Goal: Task Accomplishment & Management: Manage account settings

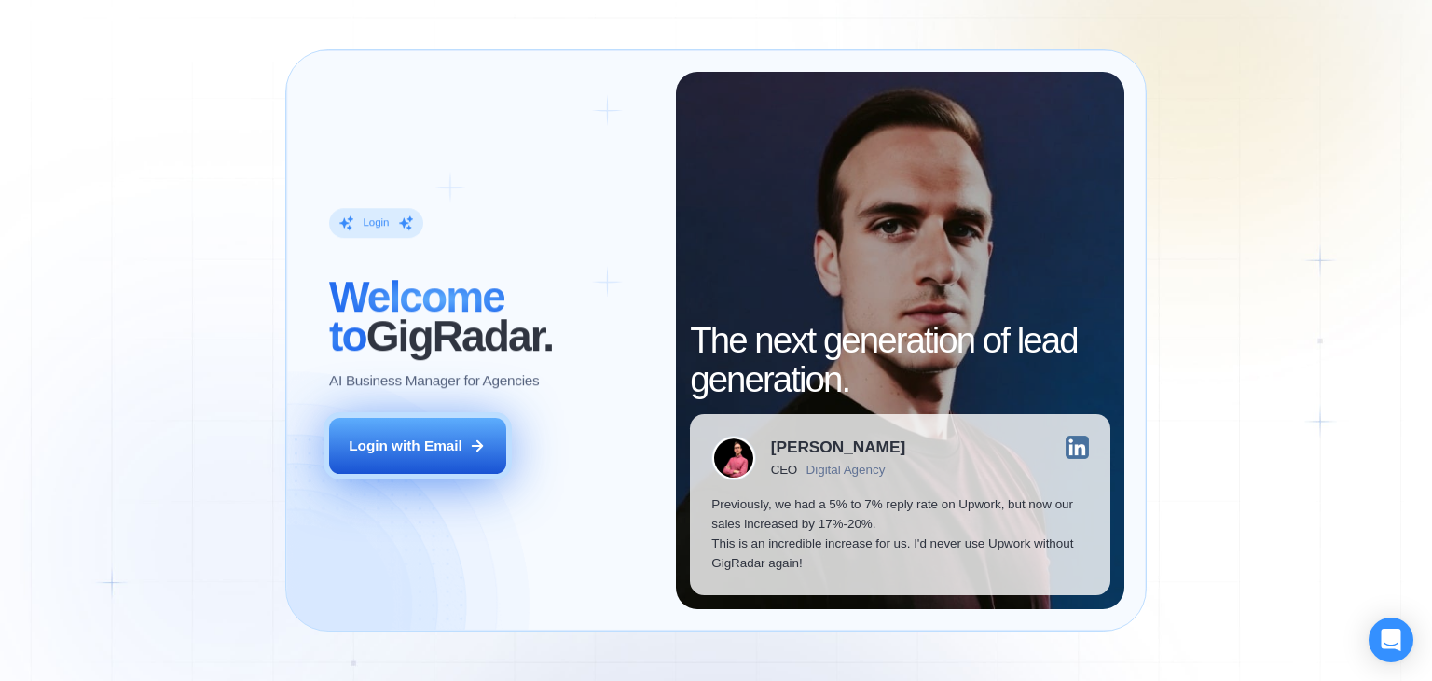
click at [415, 454] on div "Login with Email" at bounding box center [406, 445] width 114 height 20
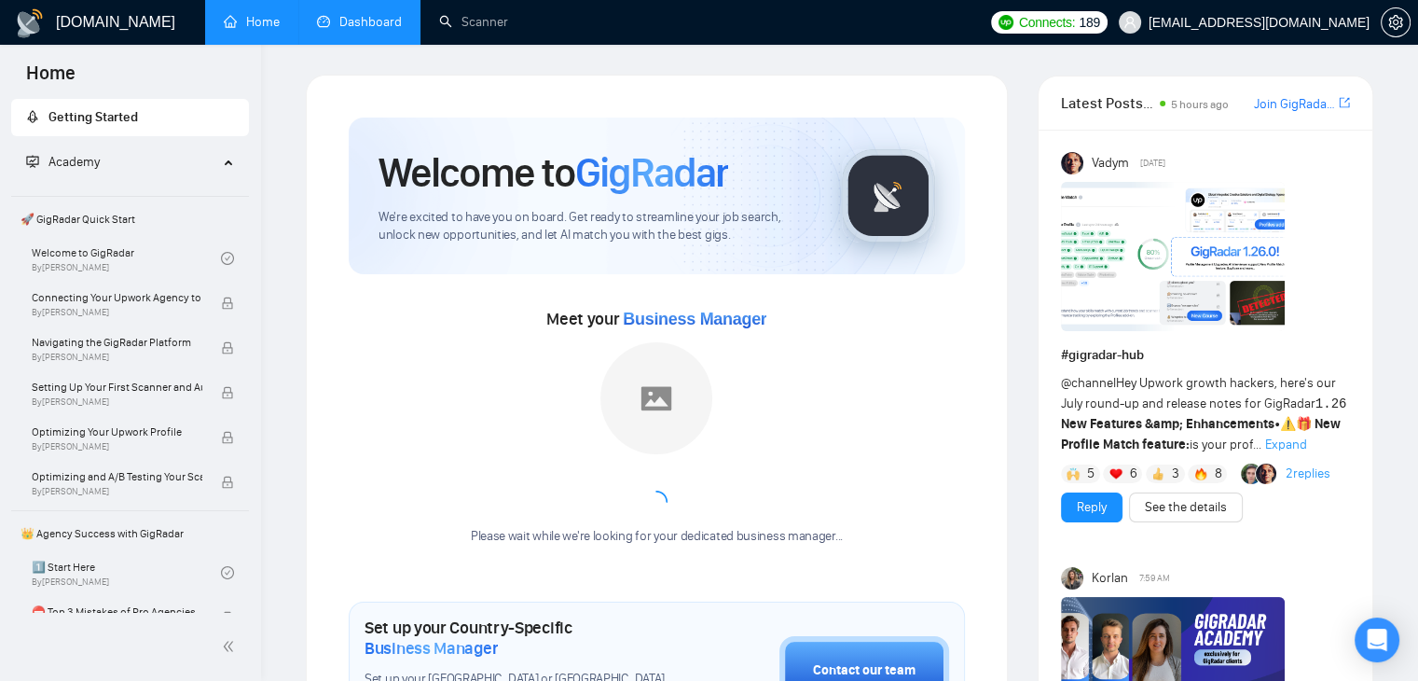
click at [358, 14] on link "Dashboard" at bounding box center [359, 22] width 85 height 16
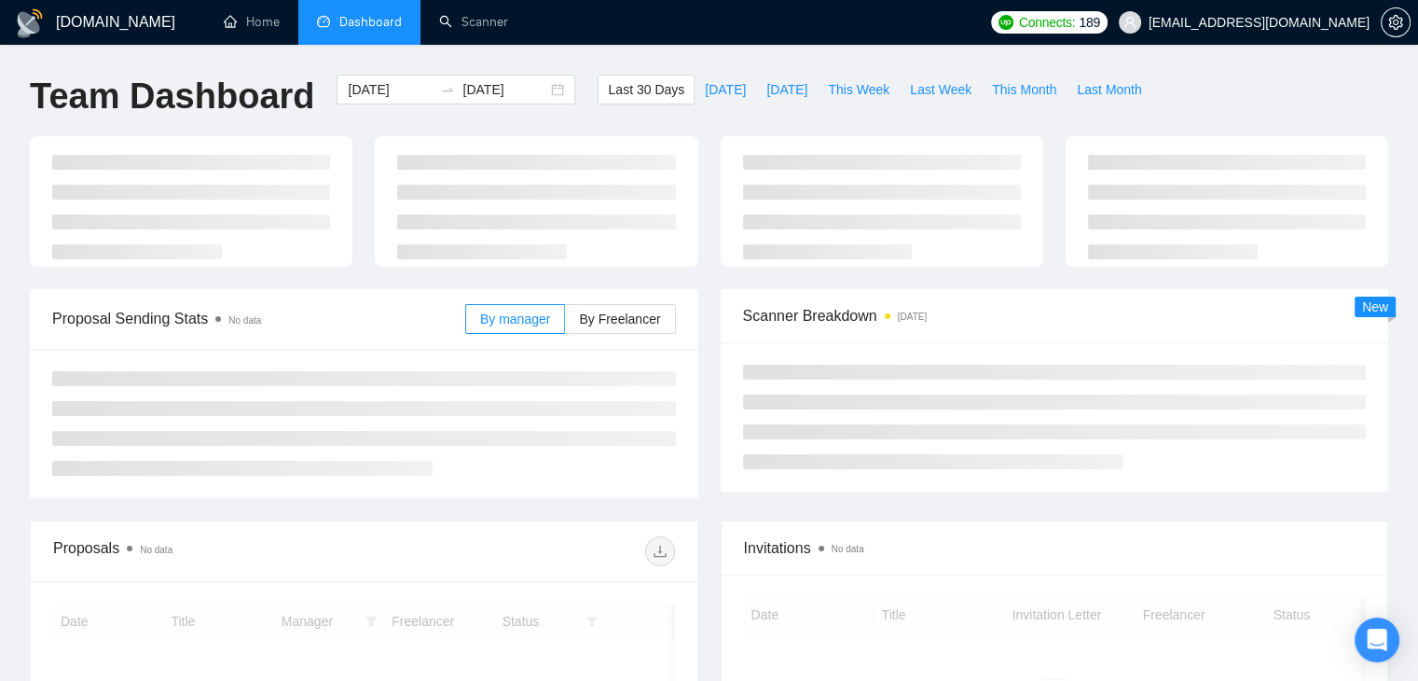
click at [1262, 22] on span "[EMAIL_ADDRESS][DOMAIN_NAME]" at bounding box center [1259, 22] width 221 height 0
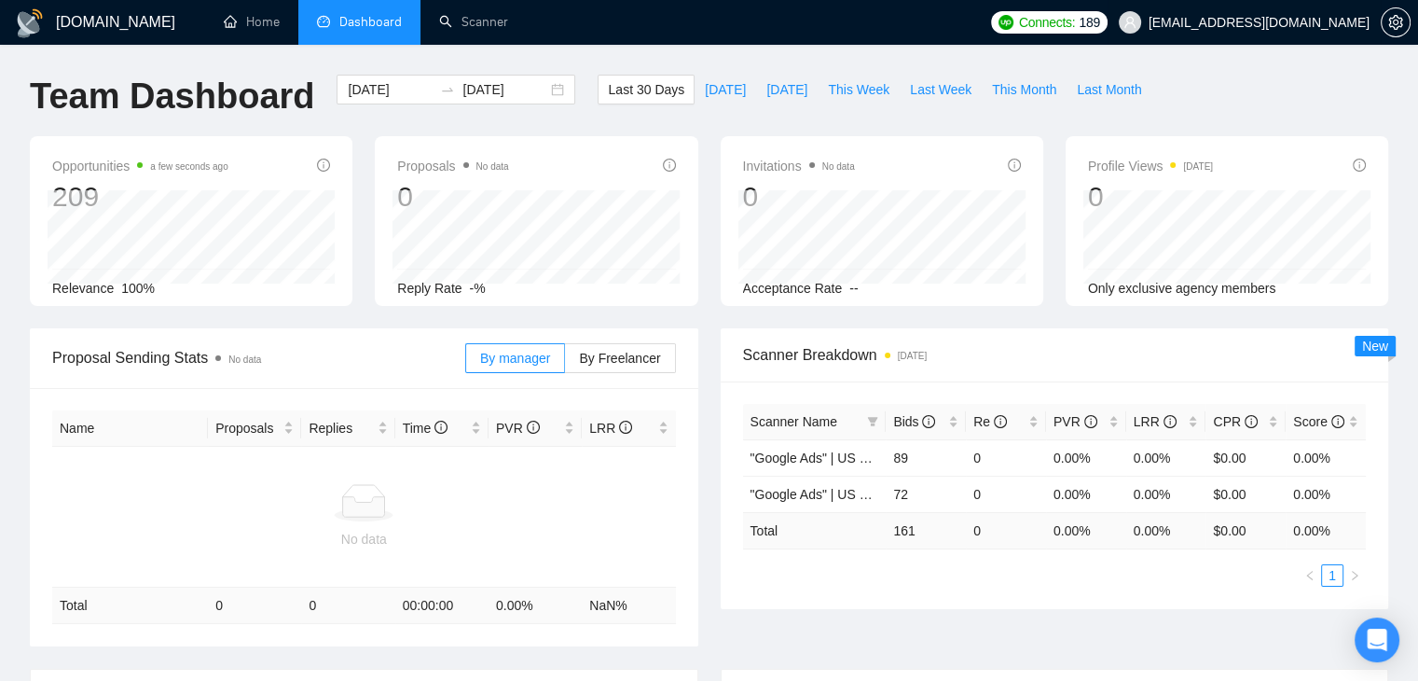
click at [1268, 40] on span "[EMAIL_ADDRESS][DOMAIN_NAME]" at bounding box center [1244, 23] width 273 height 60
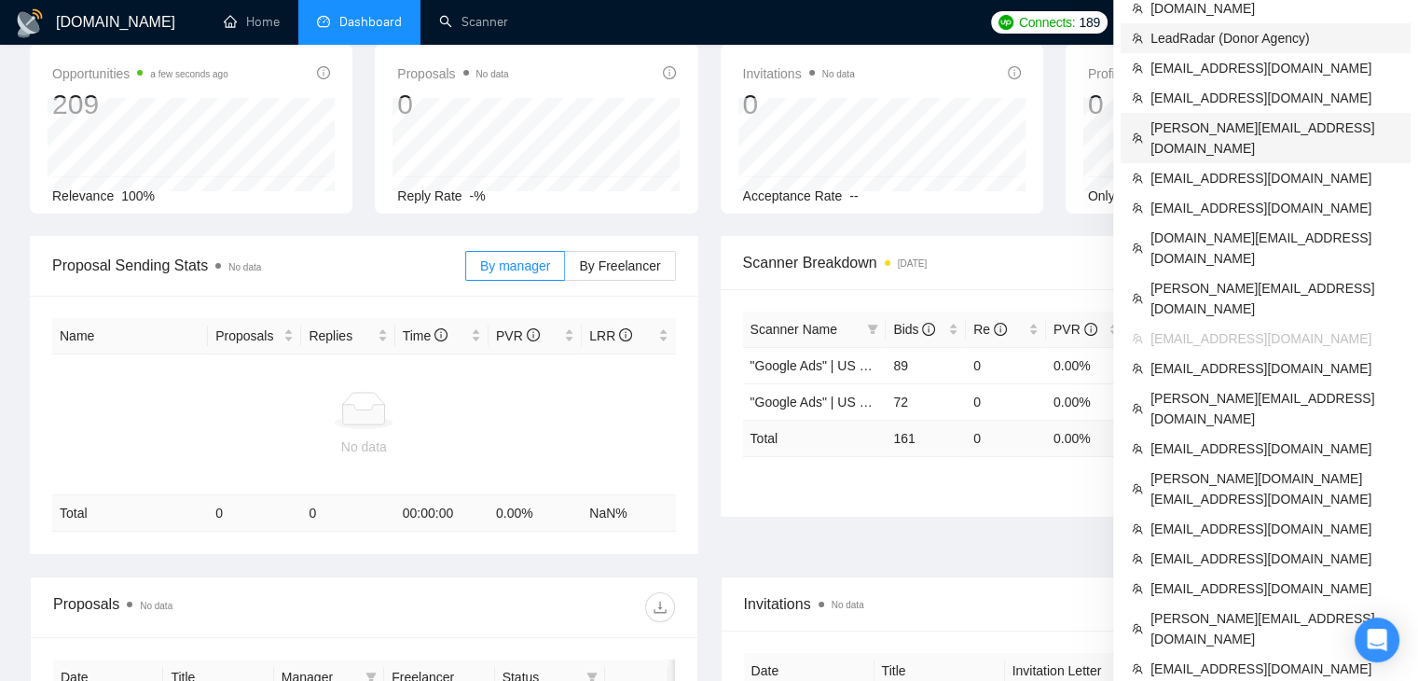
scroll to position [186, 0]
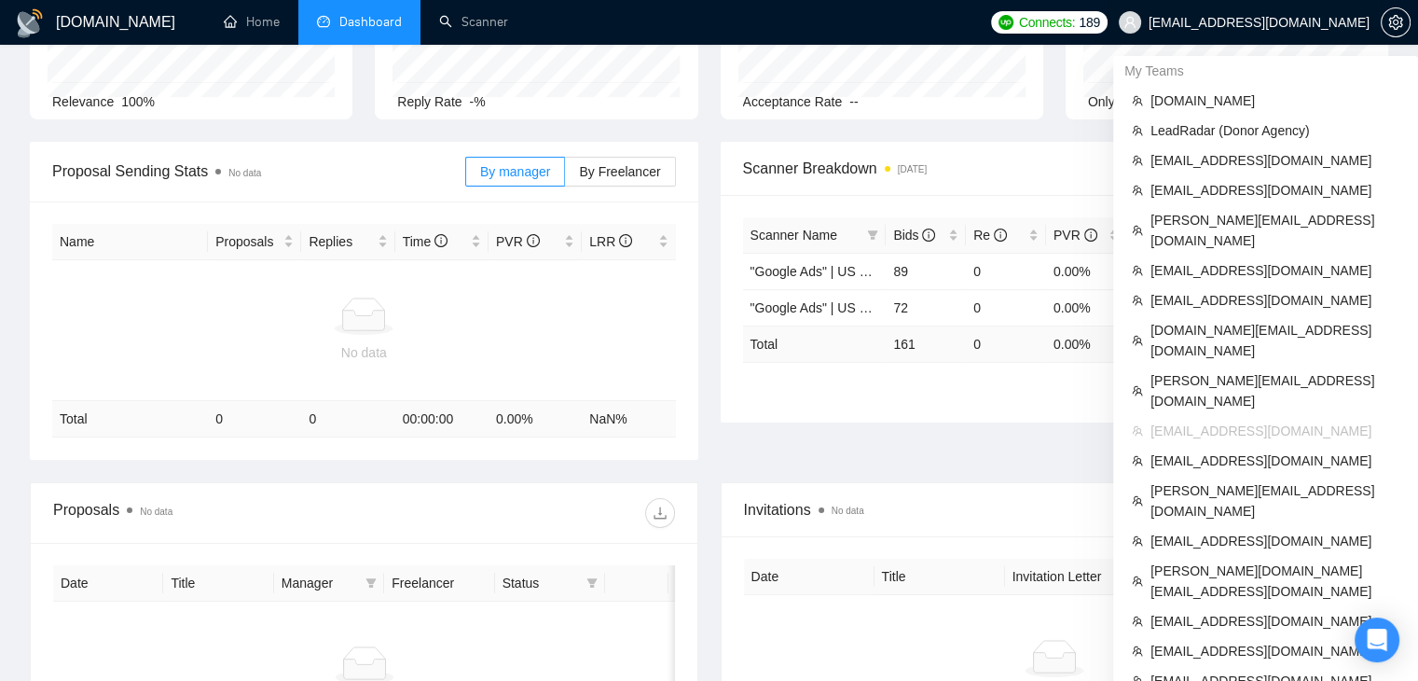
click at [1279, 34] on span "[EMAIL_ADDRESS][DOMAIN_NAME]" at bounding box center [1244, 23] width 273 height 60
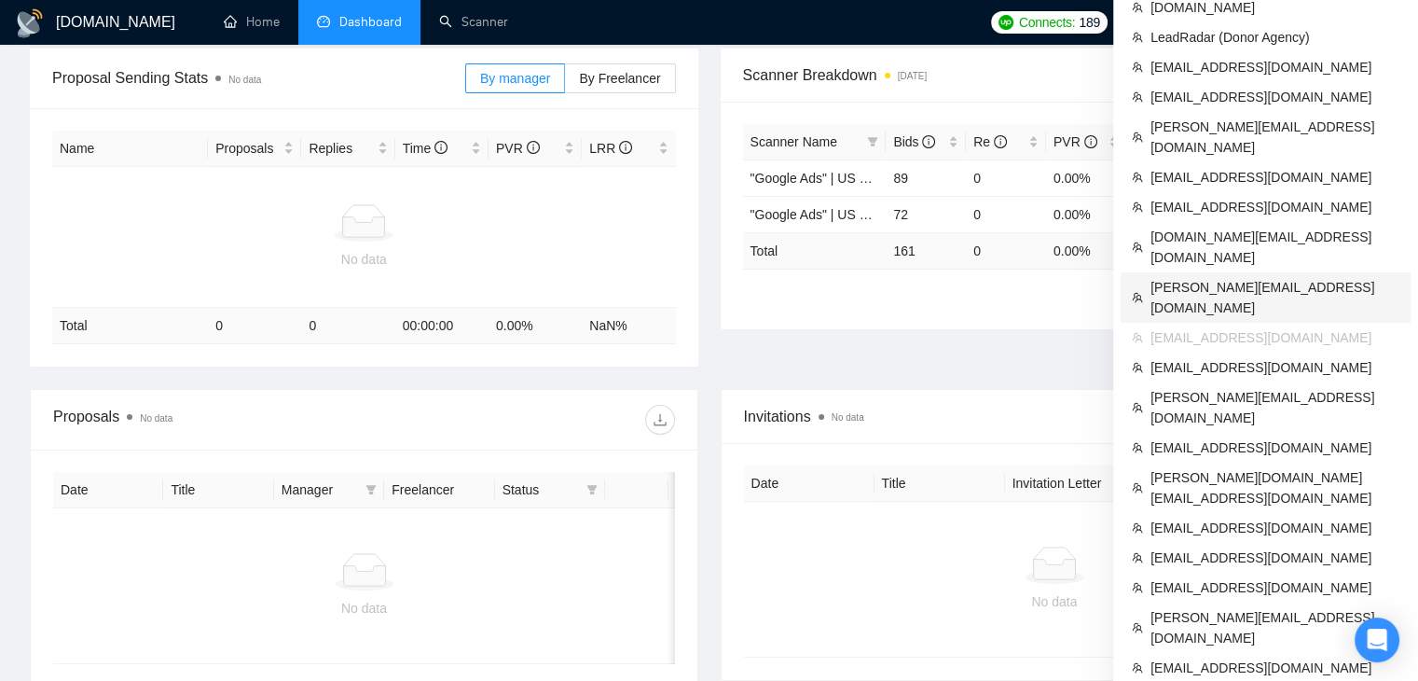
click at [1210, 277] on span "[PERSON_NAME][EMAIL_ADDRESS][DOMAIN_NAME]" at bounding box center [1274, 297] width 249 height 41
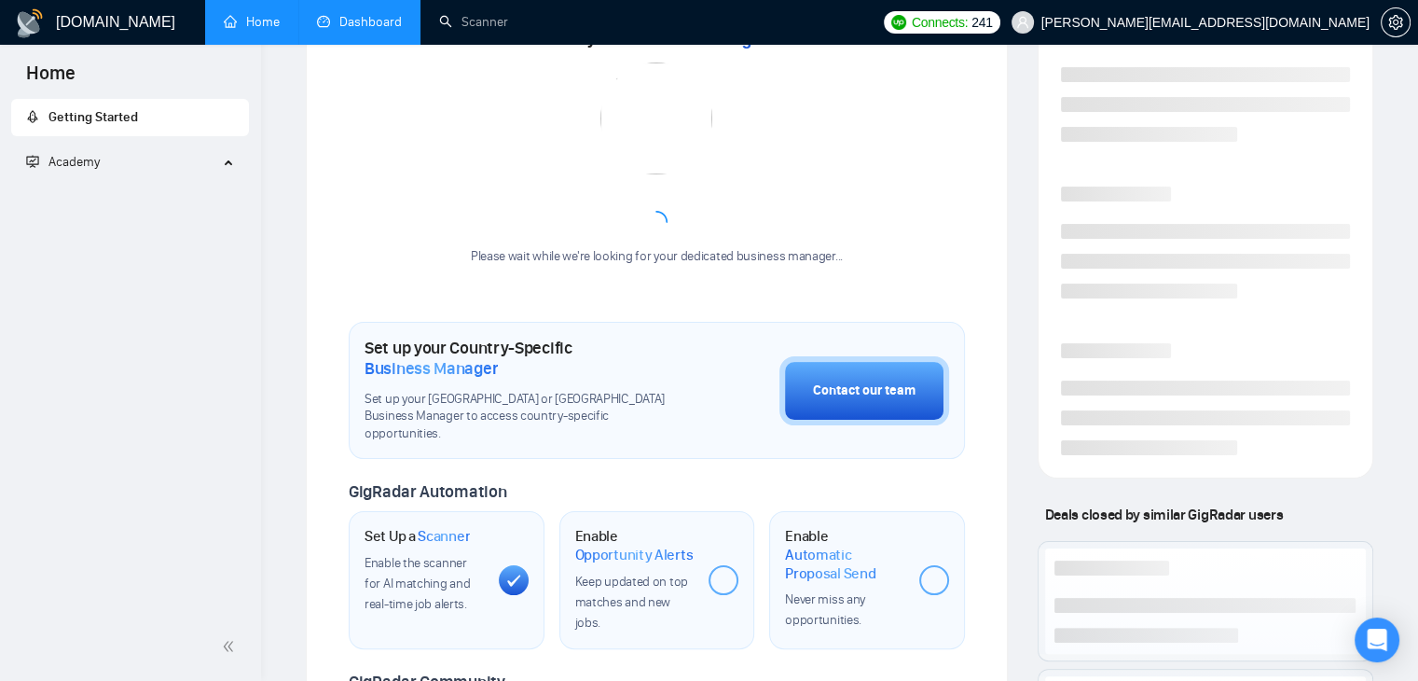
scroll to position [541, 0]
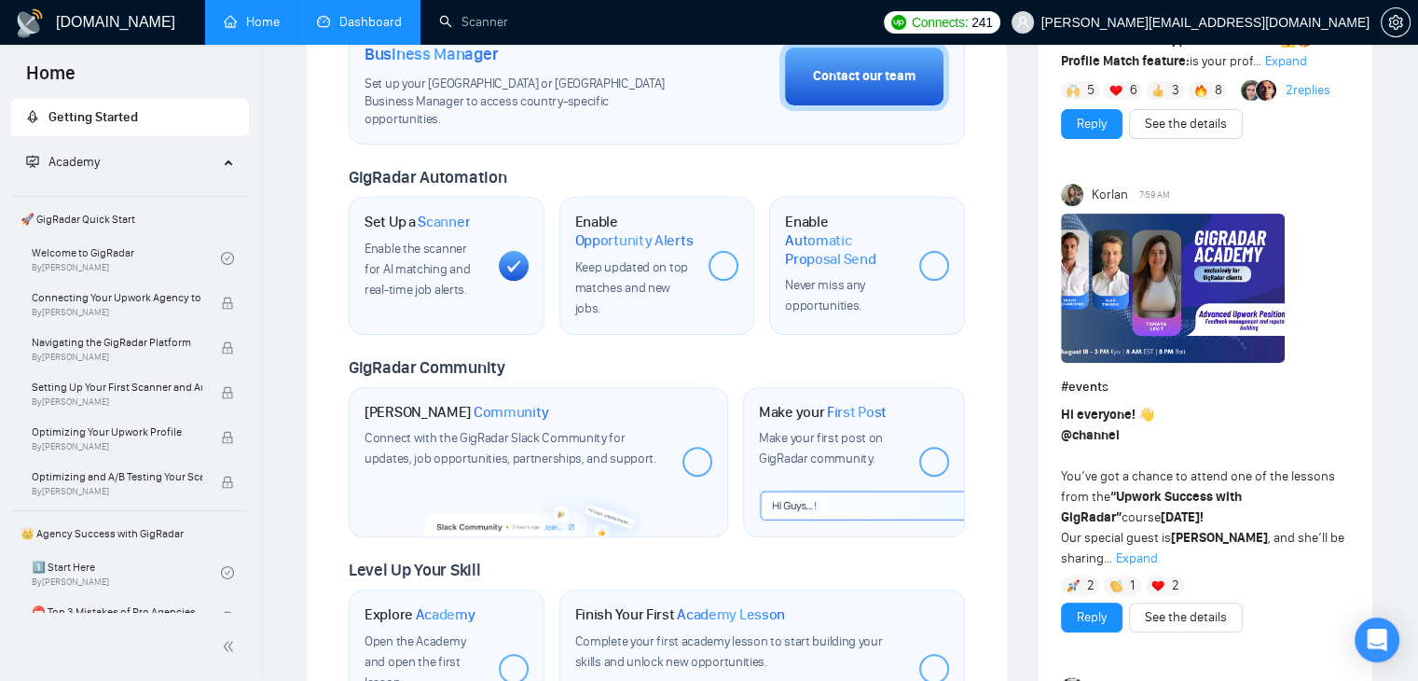
click at [364, 30] on link "Dashboard" at bounding box center [359, 22] width 85 height 16
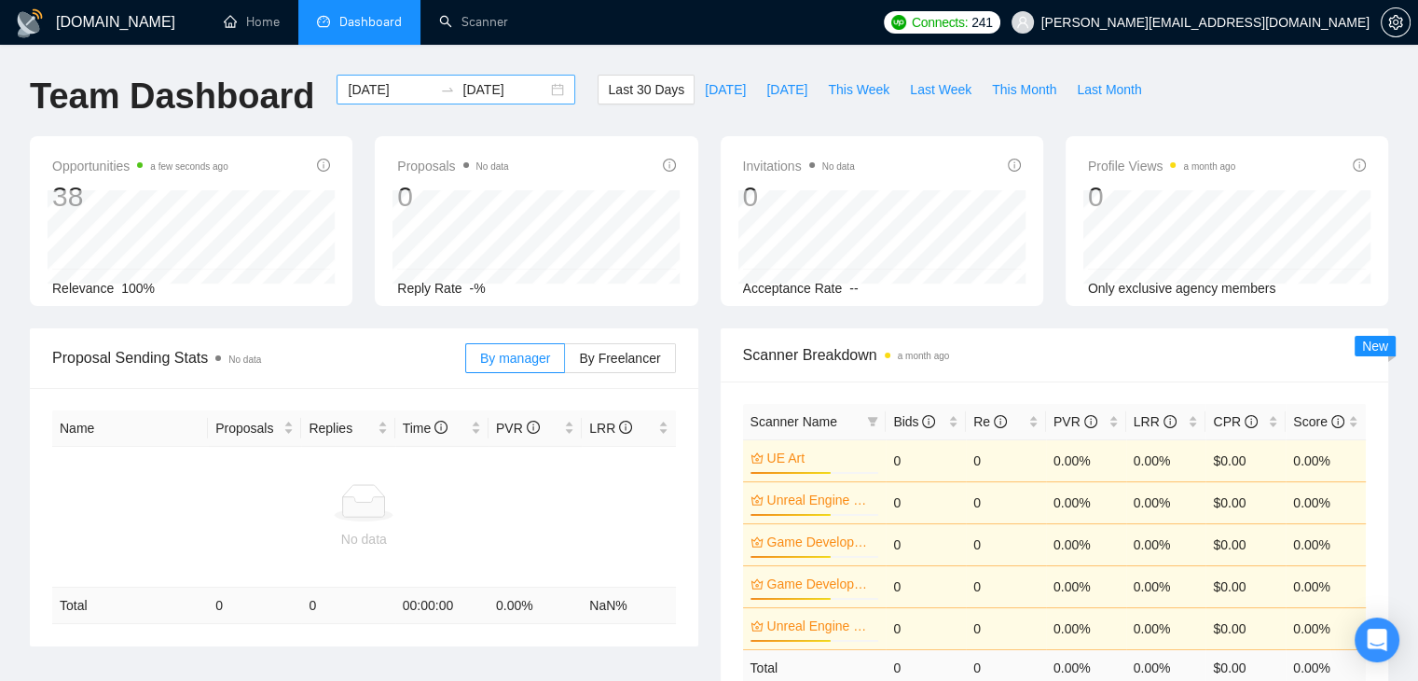
click at [351, 87] on input "[DATE]" at bounding box center [390, 89] width 85 height 21
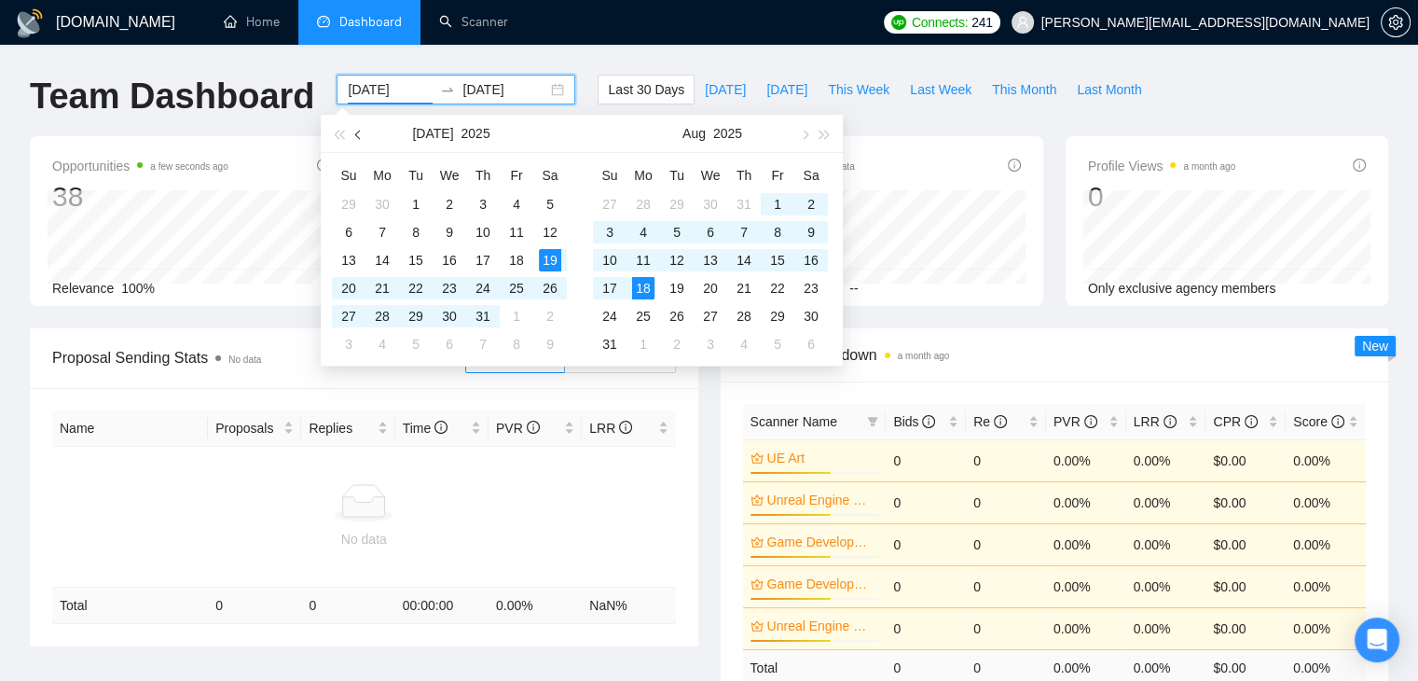
click at [351, 135] on button "button" at bounding box center [359, 133] width 21 height 37
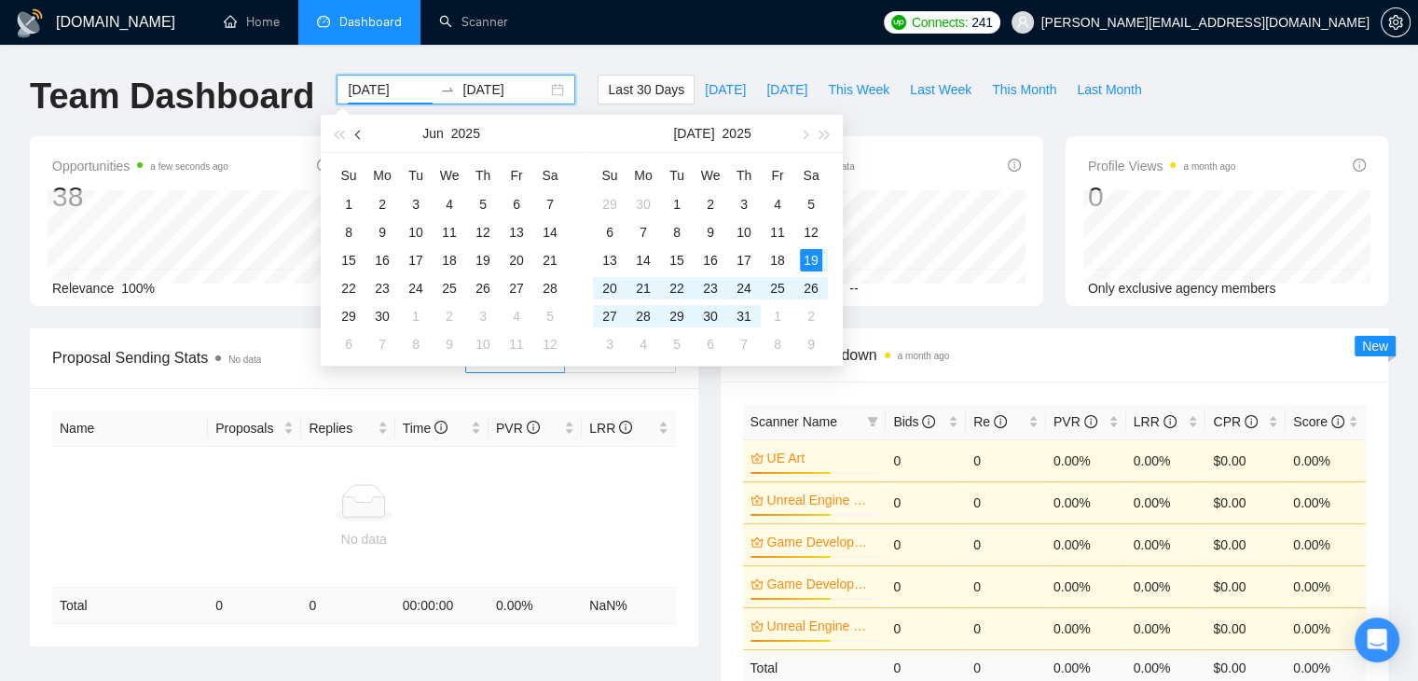
click at [351, 135] on button "button" at bounding box center [359, 133] width 21 height 37
click at [352, 135] on button "button" at bounding box center [359, 133] width 21 height 37
click at [354, 135] on button "button" at bounding box center [359, 133] width 21 height 37
click at [356, 135] on button "button" at bounding box center [359, 133] width 21 height 37
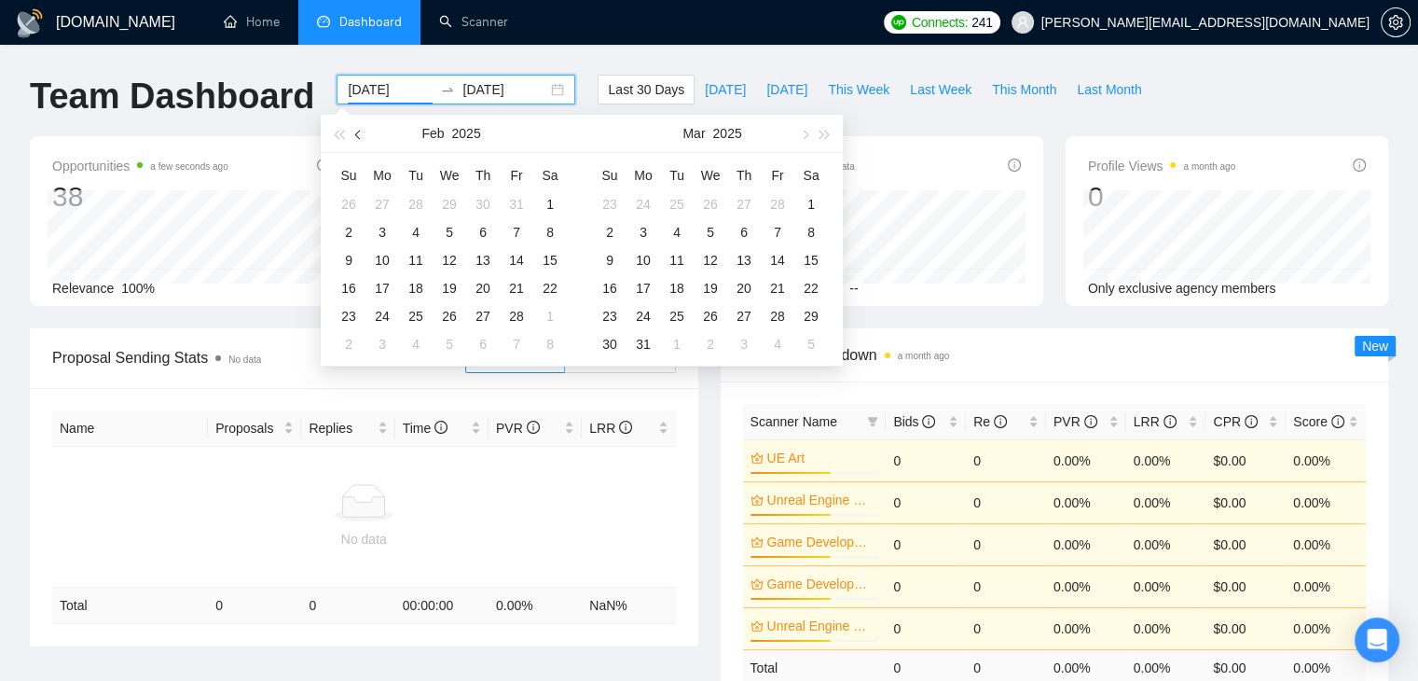
click at [359, 137] on span "button" at bounding box center [359, 134] width 9 height 9
click at [807, 137] on button "button" at bounding box center [803, 133] width 21 height 37
type input "[DATE]"
click at [448, 201] on div "1" at bounding box center [449, 204] width 22 height 22
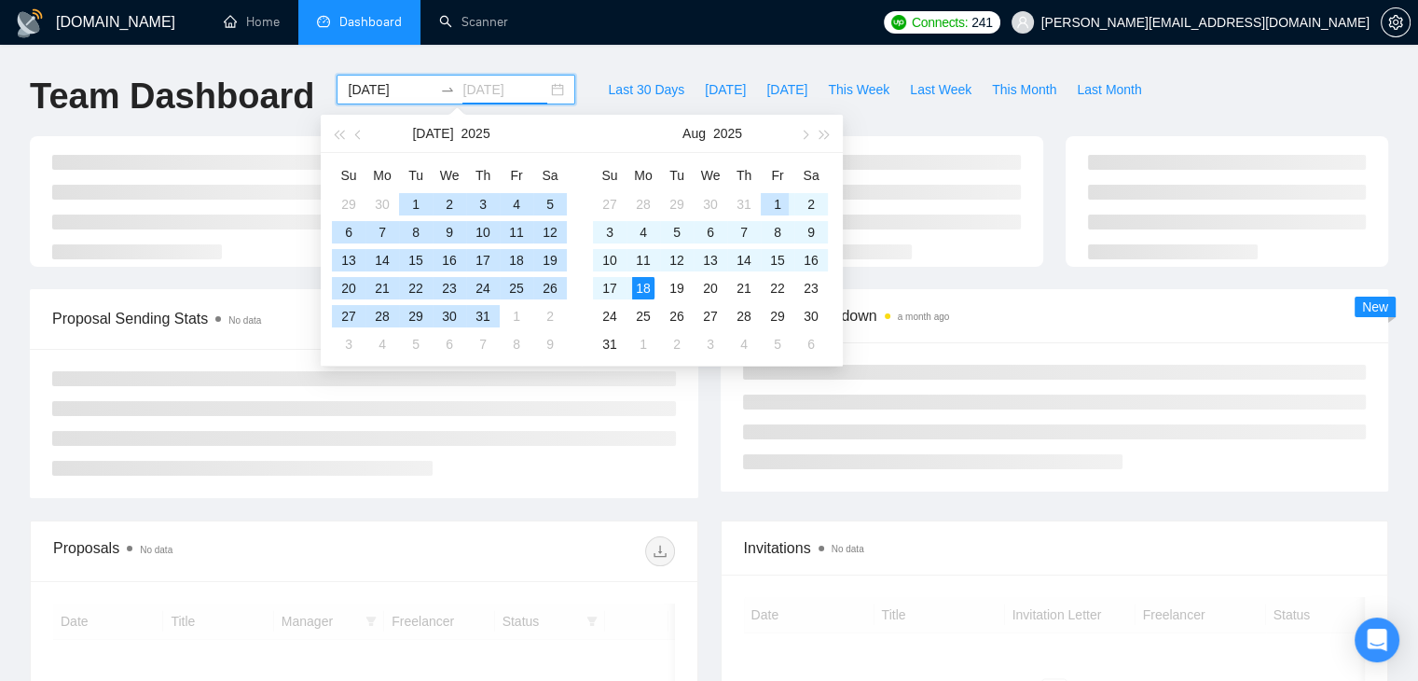
type input "[DATE]"
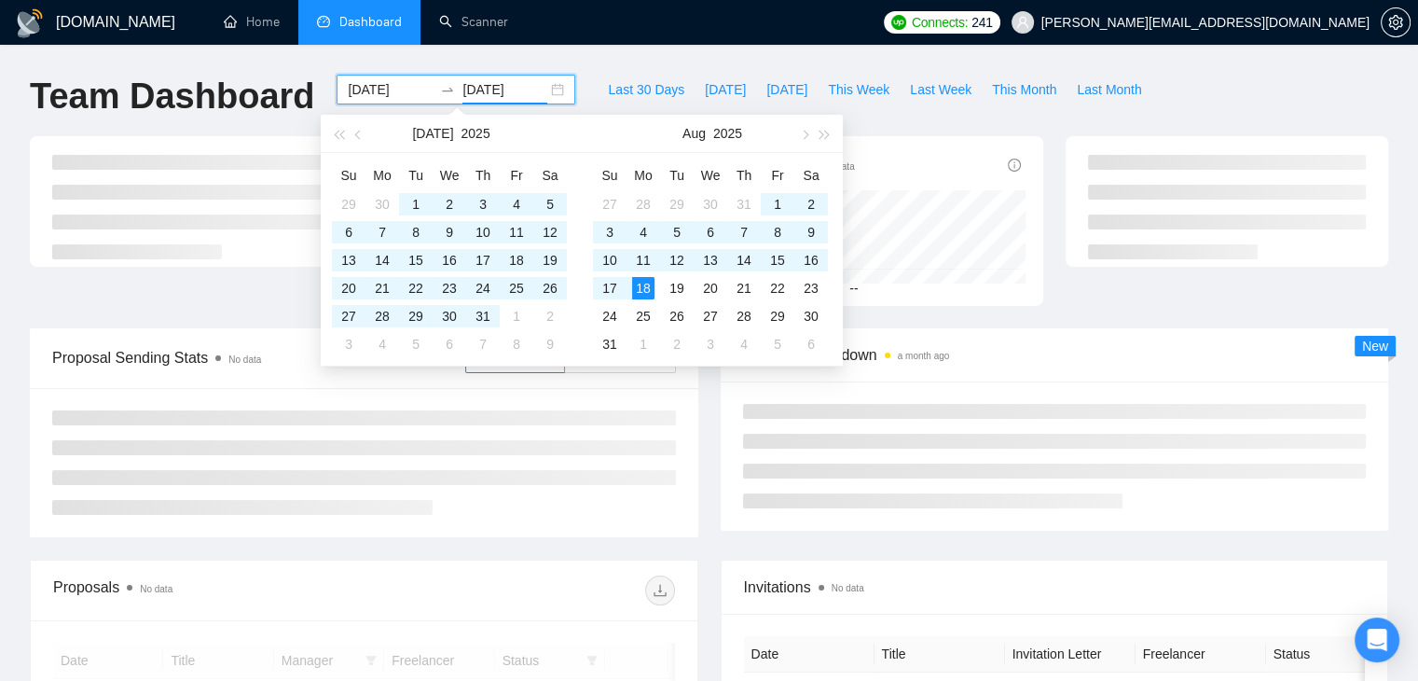
click at [973, 124] on div "Last 30 Days [DATE] [DATE] This Week Last Week This Month Last Month" at bounding box center [874, 106] width 576 height 62
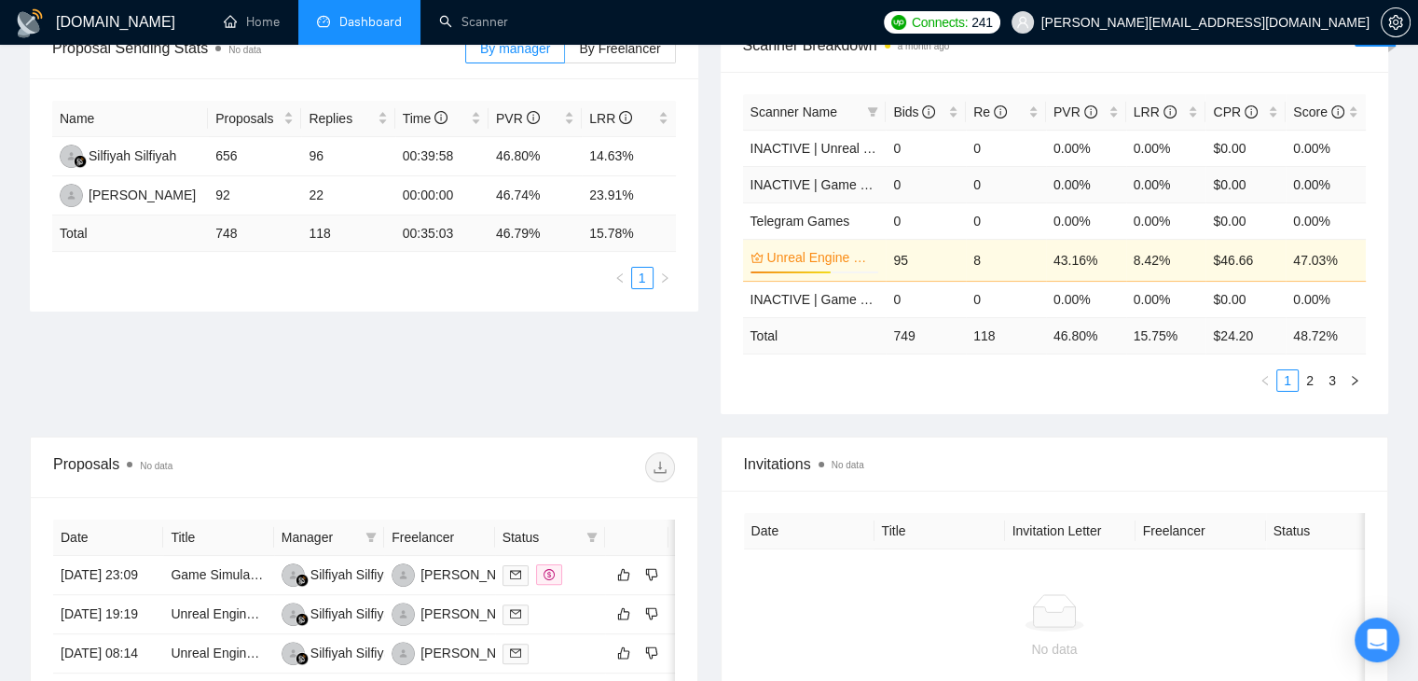
scroll to position [280, 0]
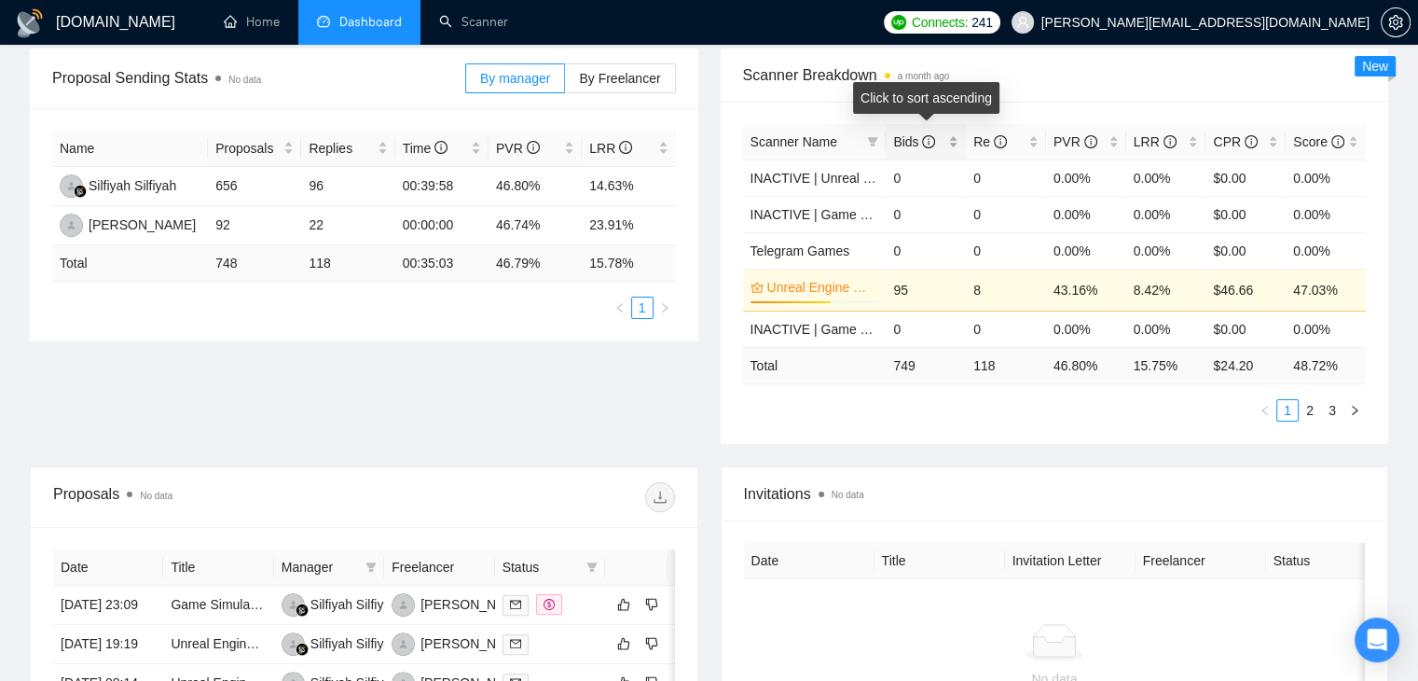
click at [951, 142] on div "Bids" at bounding box center [925, 141] width 65 height 21
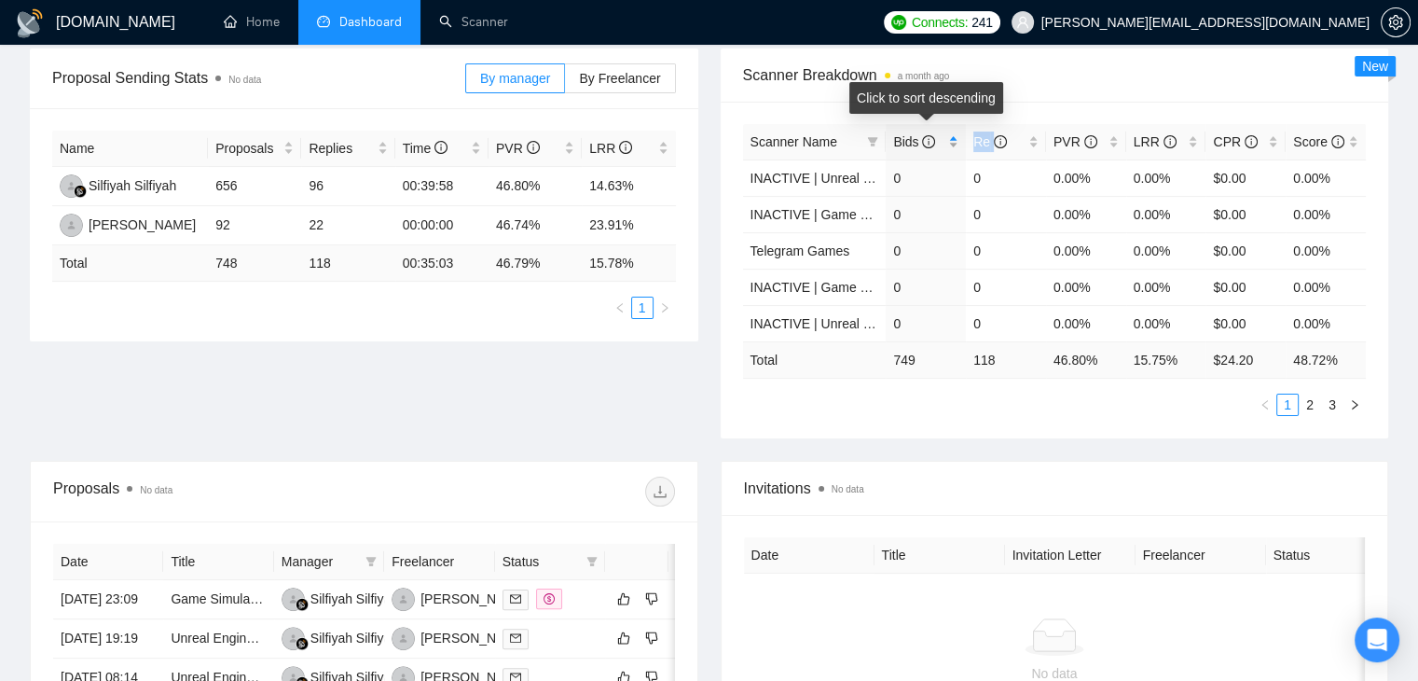
click at [951, 142] on div "Bids" at bounding box center [925, 141] width 65 height 21
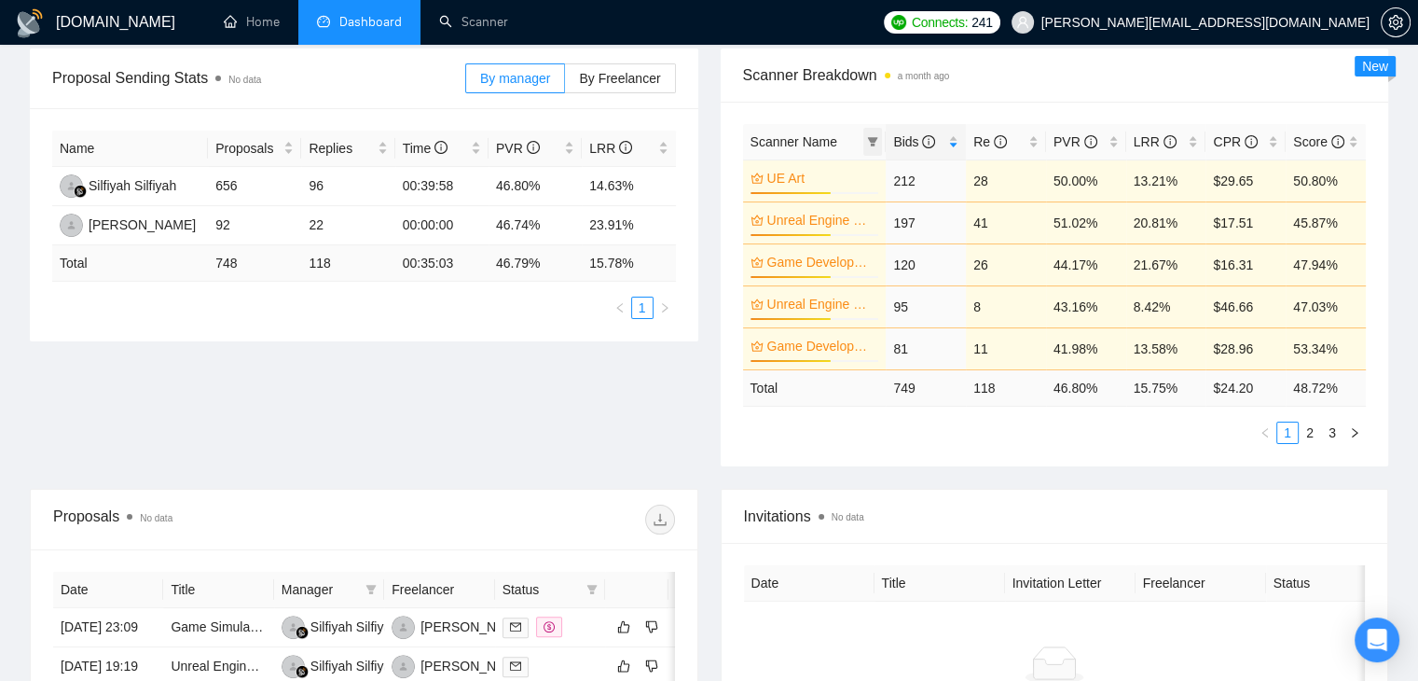
click at [874, 139] on icon "filter" at bounding box center [873, 141] width 10 height 9
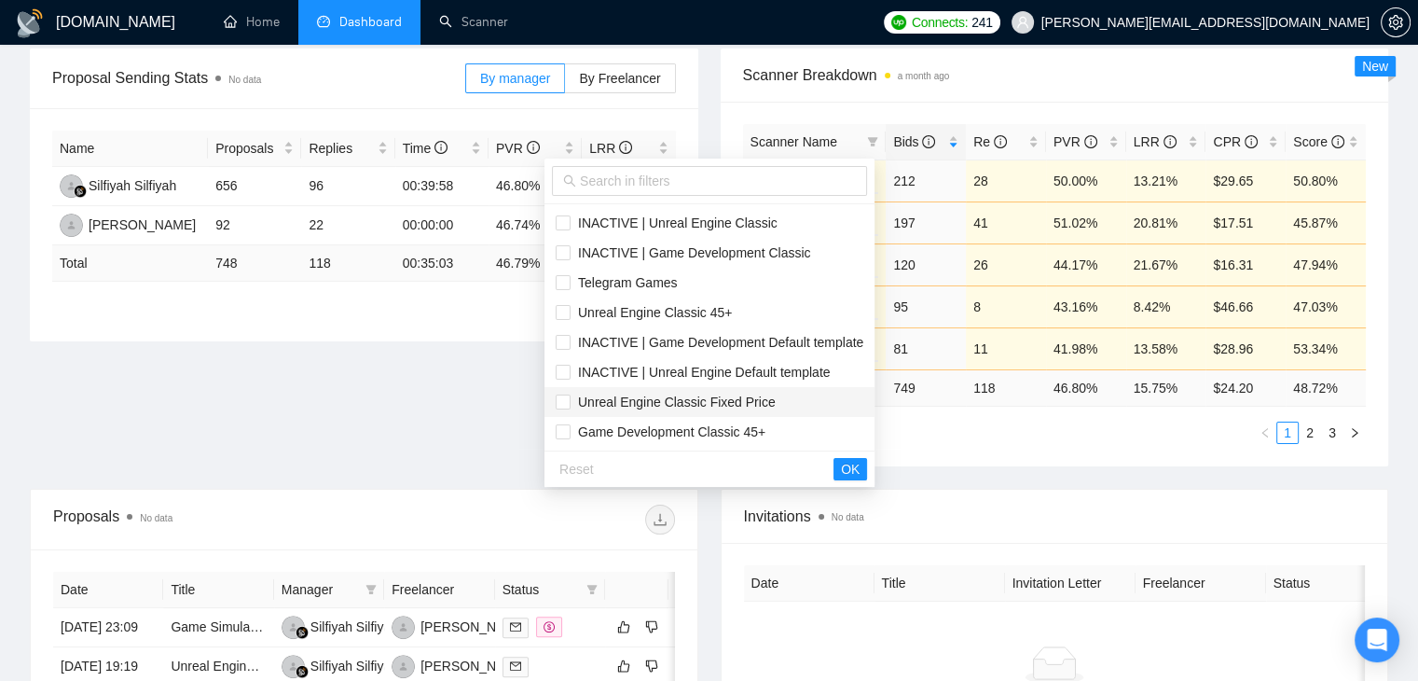
click at [648, 404] on span "Unreal Engine Classic Fixed Price" at bounding box center [673, 401] width 205 height 15
checkbox input "true"
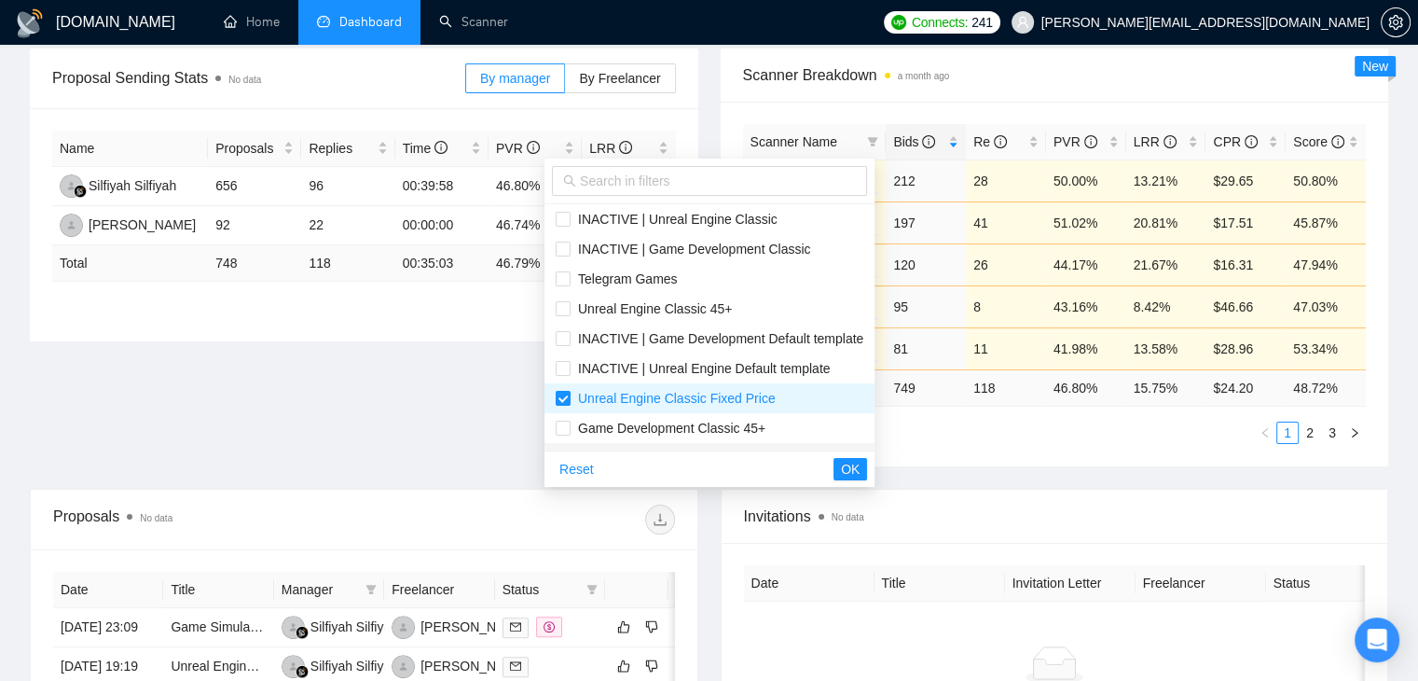
scroll to position [0, 0]
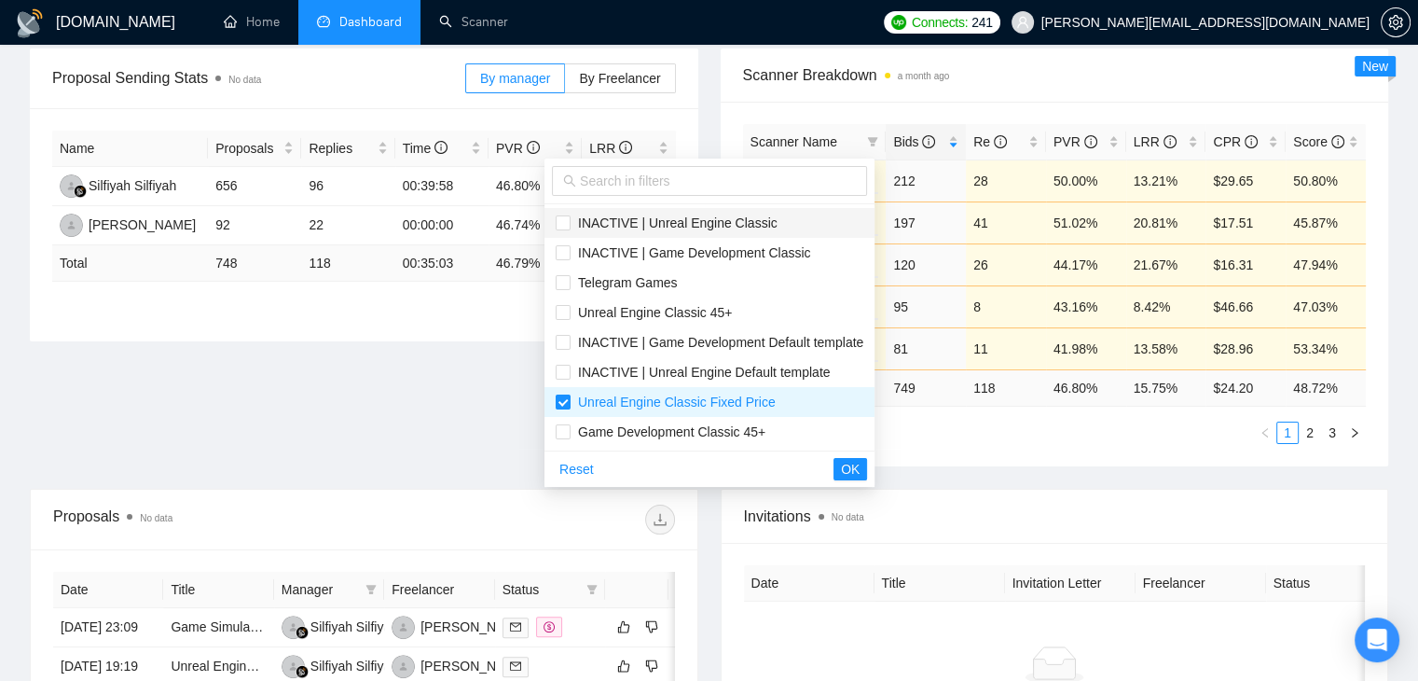
click at [753, 217] on span "INACTIVE | Unreal Engine Classic" at bounding box center [674, 222] width 207 height 15
click at [645, 227] on span "INACTIVE | Unreal Engine Classic" at bounding box center [674, 222] width 207 height 15
drag, startPoint x: 620, startPoint y: 217, endPoint x: 623, endPoint y: 241, distance: 23.5
click at [623, 219] on span "INACTIVE | Unreal Engine Classic" at bounding box center [674, 222] width 207 height 15
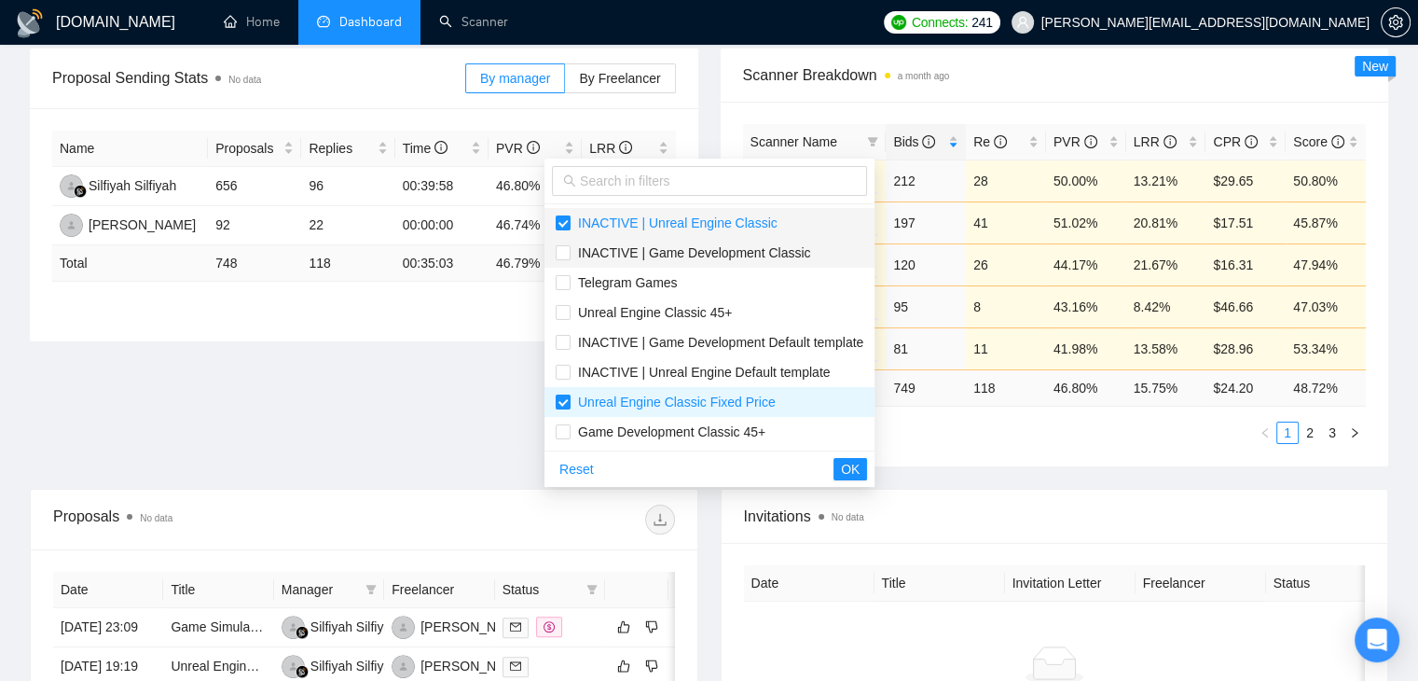
checkbox input "false"
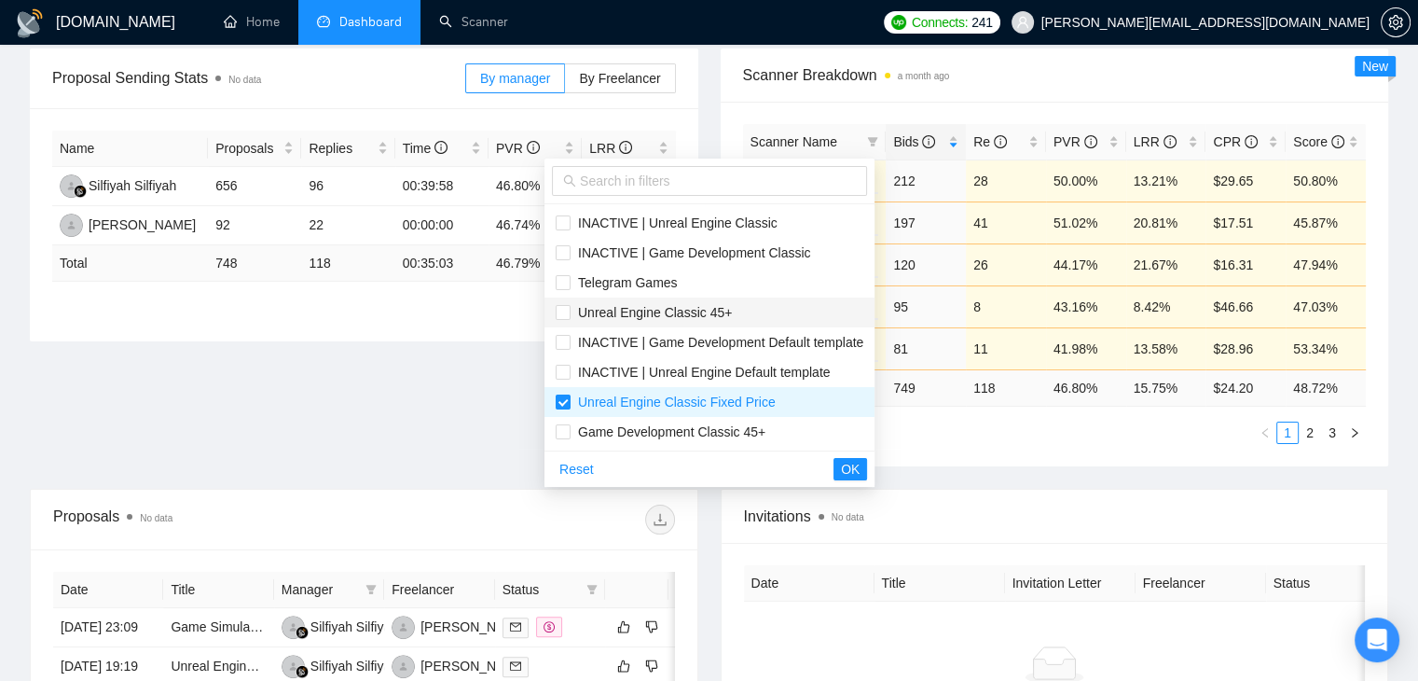
click at [615, 322] on span "Unreal Engine Classic 45+" at bounding box center [710, 312] width 308 height 21
checkbox input "true"
click at [619, 179] on input "text" at bounding box center [718, 181] width 276 height 21
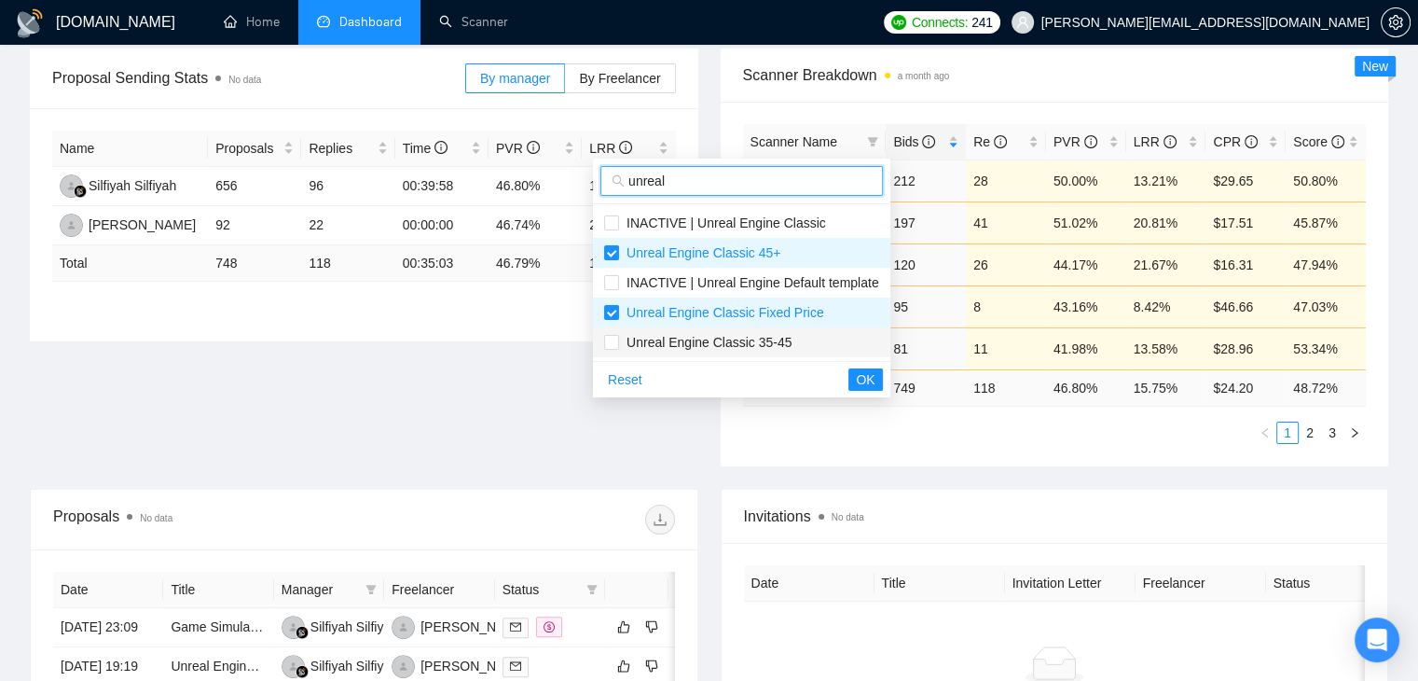
type input "unreal"
drag, startPoint x: 726, startPoint y: 342, endPoint x: 753, endPoint y: 344, distance: 27.1
click at [726, 343] on span "Unreal Engine Classic 35-45" at bounding box center [705, 342] width 172 height 15
checkbox input "true"
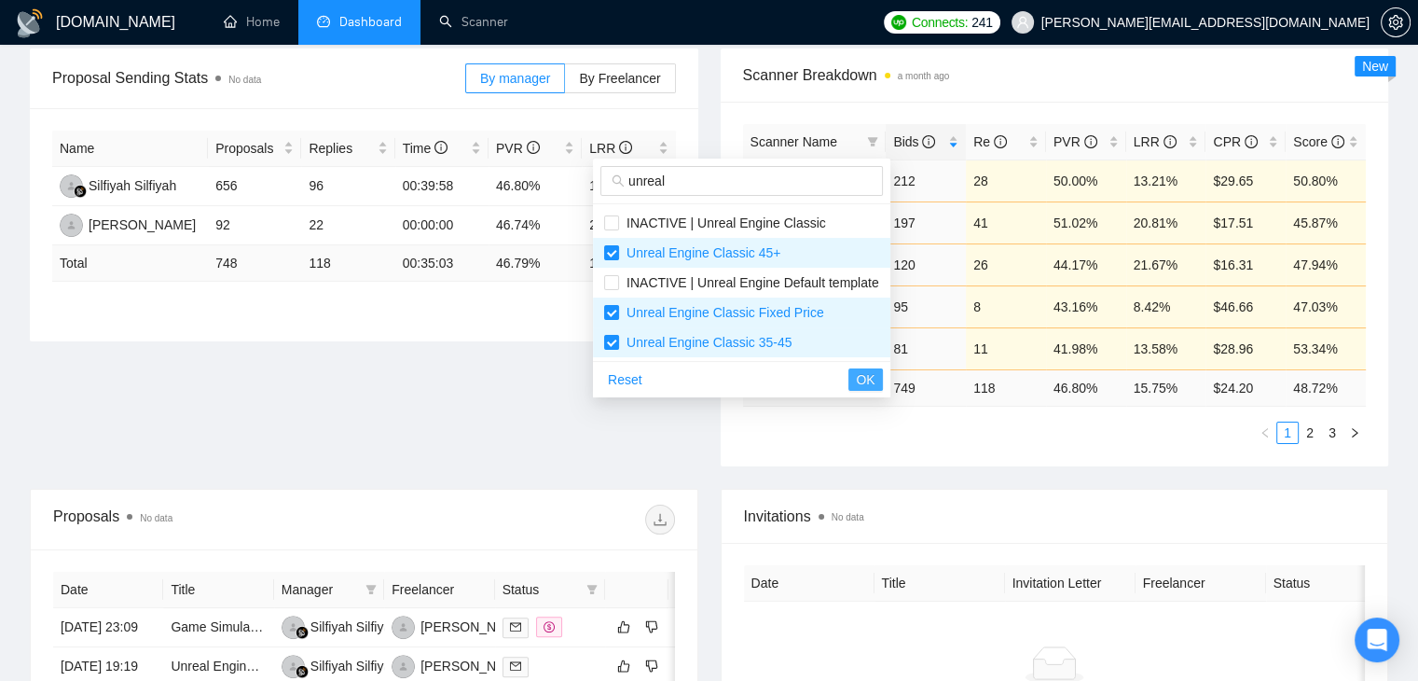
click at [858, 378] on span "OK" at bounding box center [865, 379] width 19 height 21
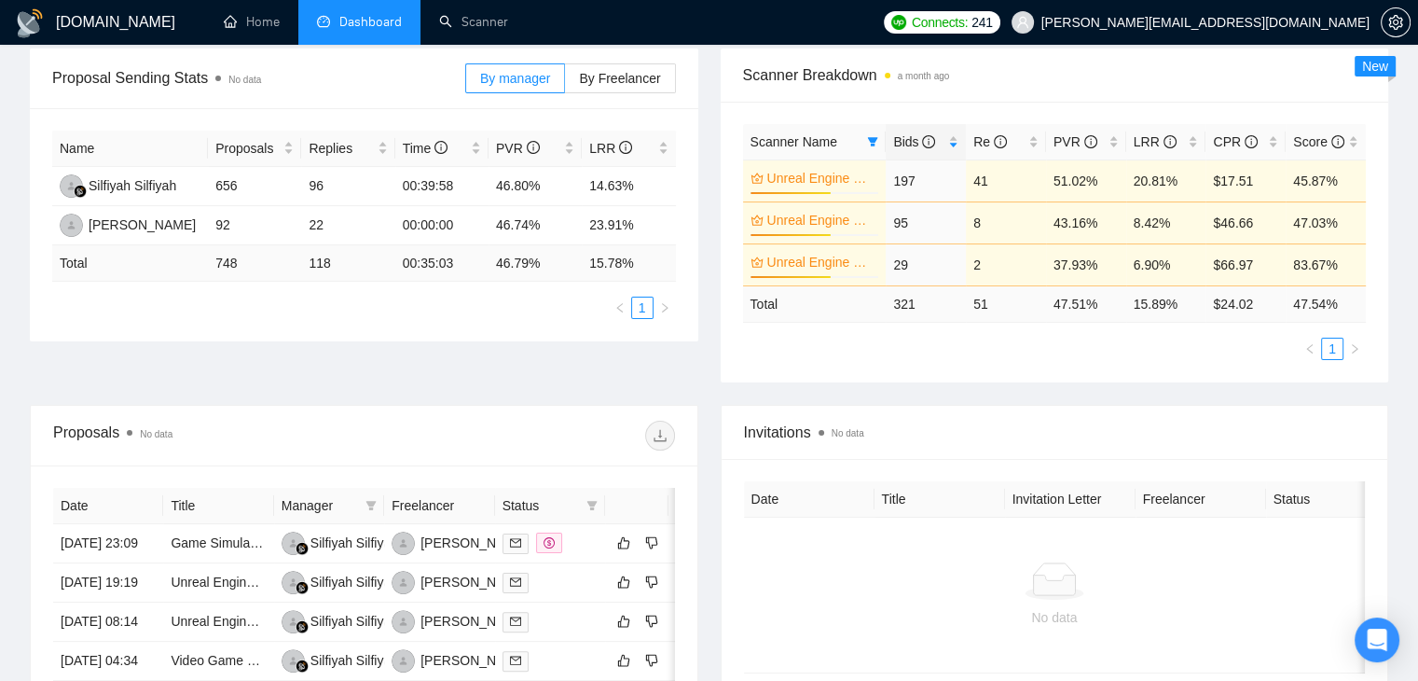
click at [951, 379] on div "Scanner Name Bids Re PVR LRR CPR Score Unreal Engine Classic Fixed Price 63% 19…" at bounding box center [1055, 242] width 668 height 281
